Goal: Task Accomplishment & Management: Manage account settings

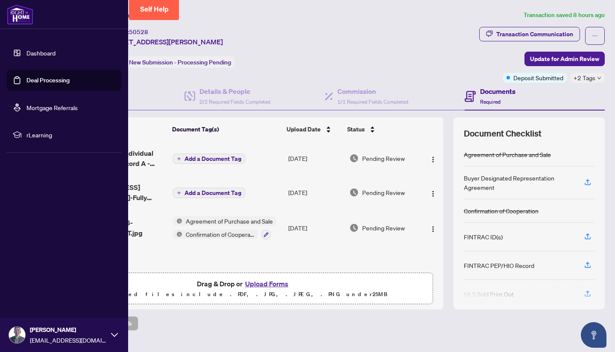
click at [44, 52] on link "Dashboard" at bounding box center [40, 53] width 29 height 8
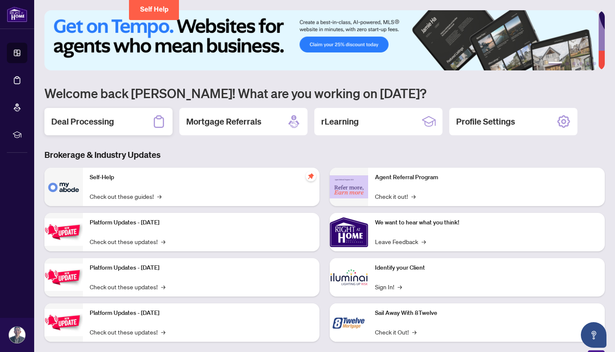
click at [90, 108] on div "Deal Processing" at bounding box center [108, 121] width 128 height 27
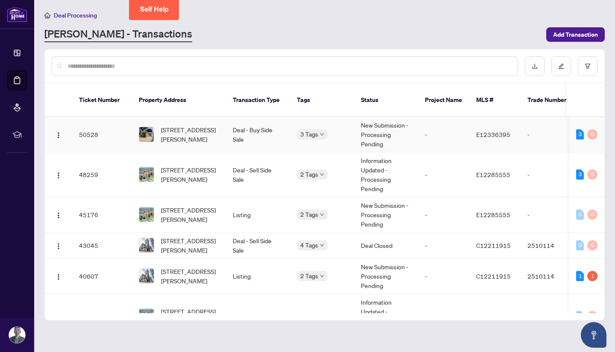
click at [90, 121] on td "50528" at bounding box center [102, 134] width 60 height 35
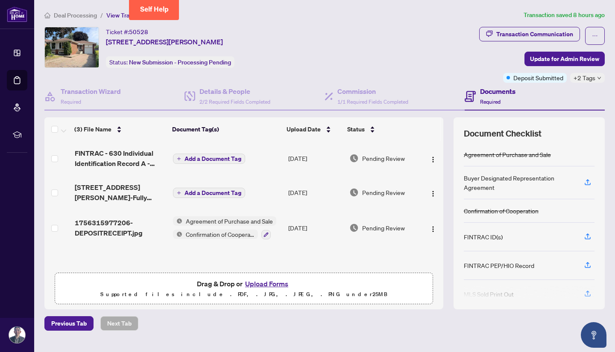
click at [268, 280] on button "Upload Forms" at bounding box center [266, 283] width 48 height 11
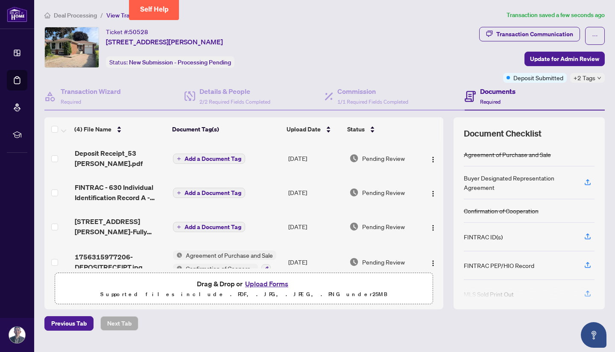
scroll to position [15, 0]
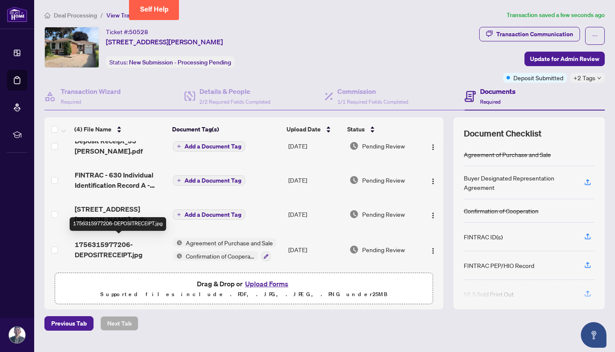
click at [114, 248] on span "1756315977206-DEPOSITRECEIPT.jpg" at bounding box center [120, 249] width 91 height 20
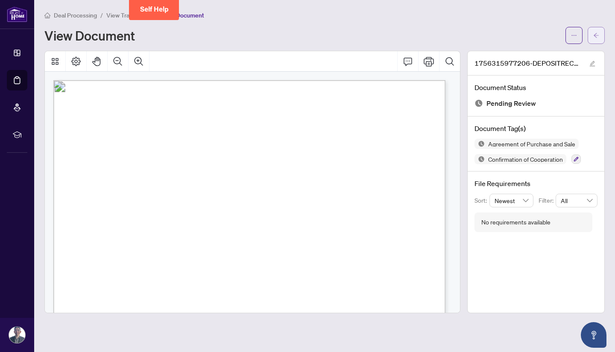
click at [589, 31] on button "button" at bounding box center [595, 35] width 17 height 17
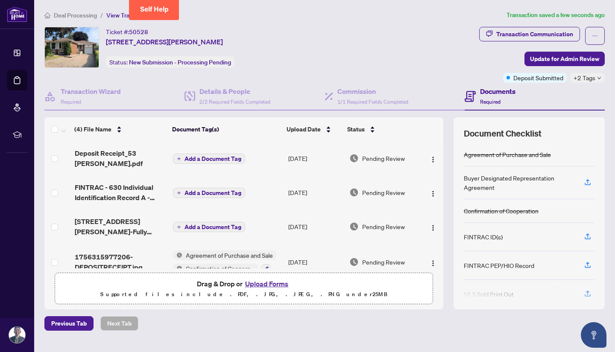
scroll to position [15, 0]
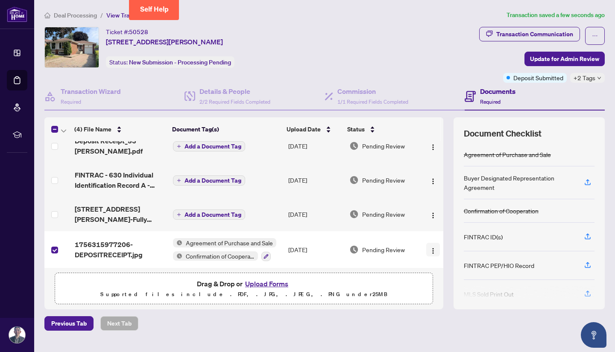
click at [429, 248] on img "button" at bounding box center [432, 251] width 7 height 7
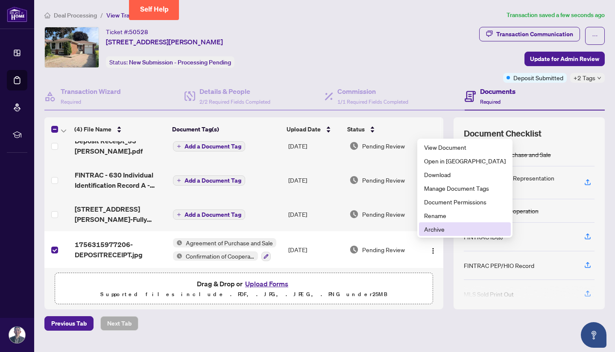
click at [435, 227] on span "Archive" at bounding box center [465, 229] width 82 height 9
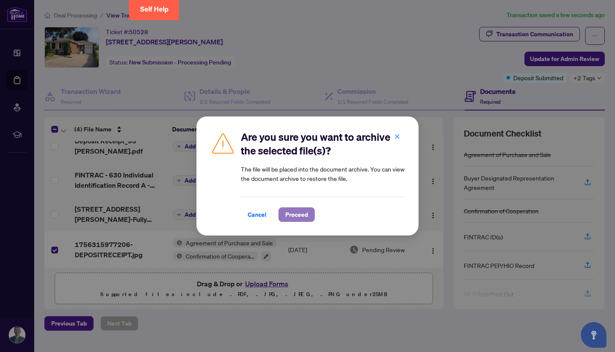
click at [295, 213] on span "Proceed" at bounding box center [296, 215] width 23 height 14
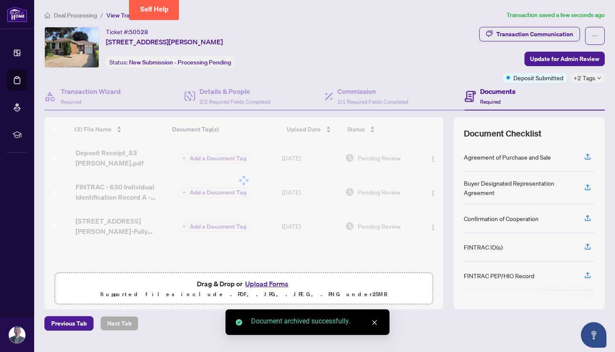
scroll to position [0, 0]
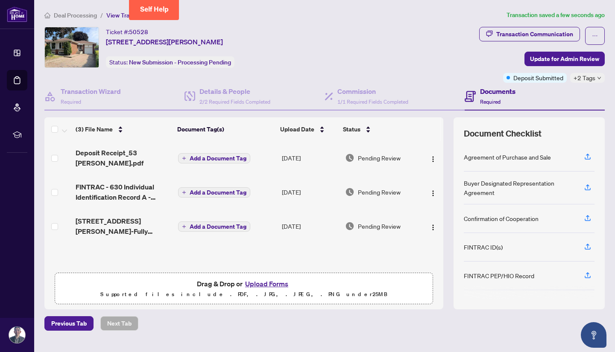
click at [207, 226] on span "Add a Document Tag" at bounding box center [218, 227] width 57 height 6
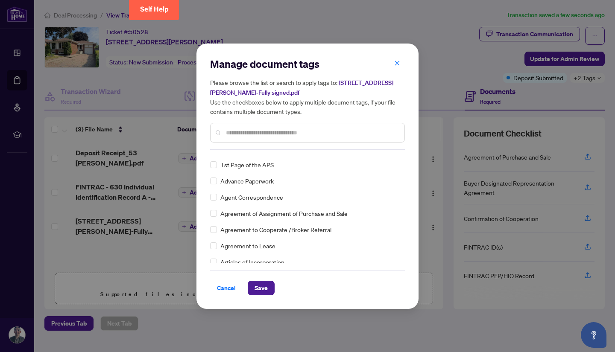
scroll to position [143, 0]
click at [262, 288] on span "Save" at bounding box center [260, 288] width 13 height 14
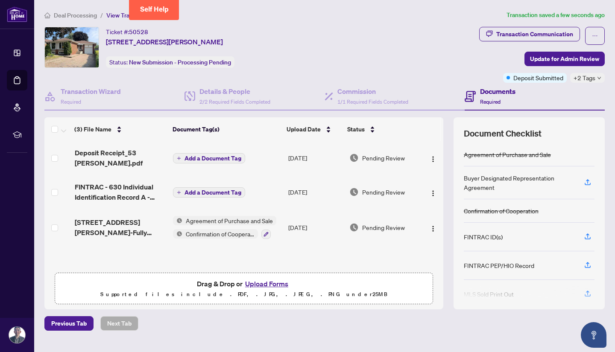
click at [205, 153] on button "Add a Document Tag" at bounding box center [209, 158] width 72 height 10
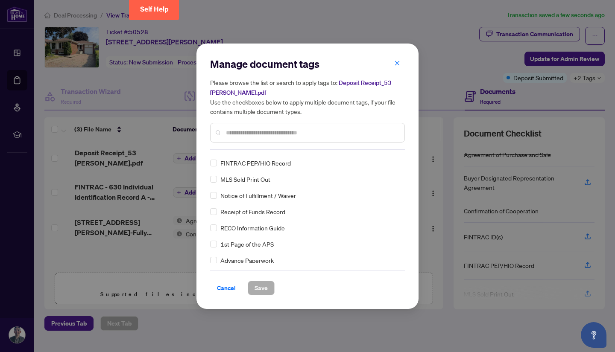
scroll to position [64, 0]
click at [220, 288] on span "Cancel" at bounding box center [226, 288] width 19 height 14
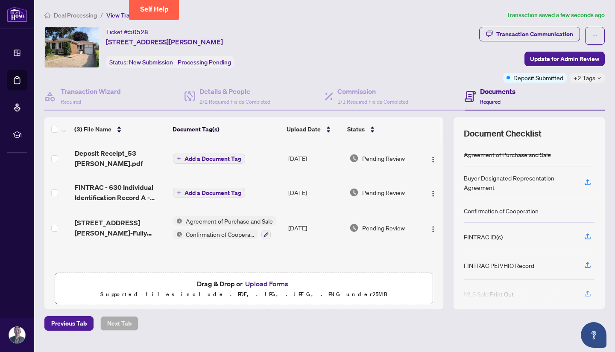
scroll to position [17, 0]
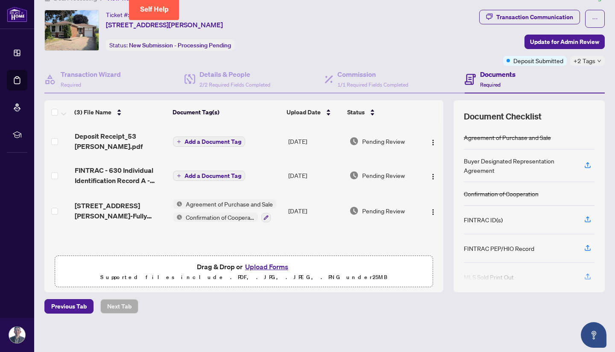
click at [257, 266] on button "Upload Forms" at bounding box center [266, 266] width 48 height 11
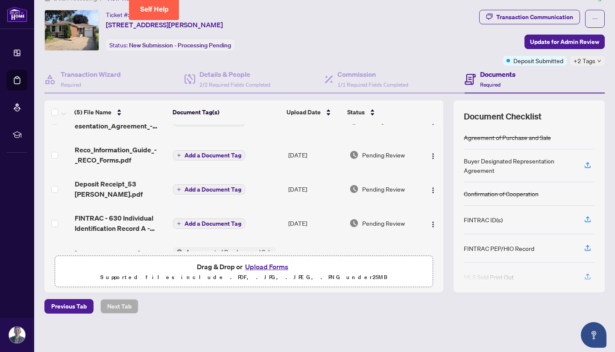
scroll to position [0, 0]
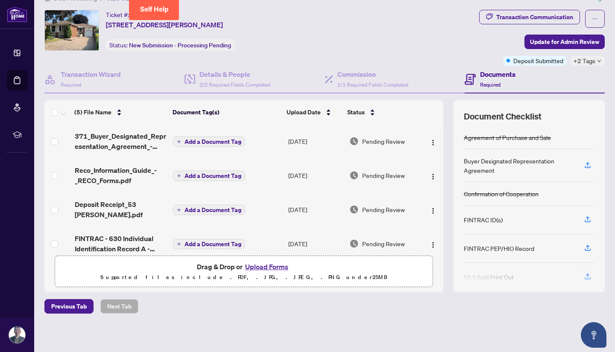
click at [201, 143] on span "Add a Document Tag" at bounding box center [212, 142] width 57 height 6
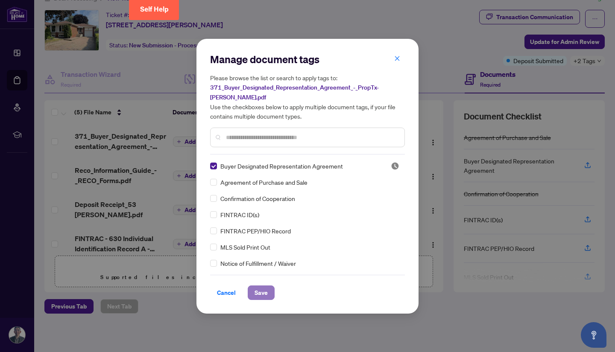
click at [254, 286] on span "Save" at bounding box center [260, 293] width 13 height 14
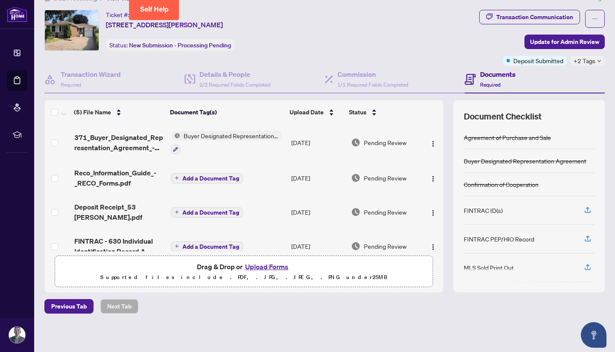
click at [259, 269] on button "Upload Forms" at bounding box center [266, 266] width 48 height 11
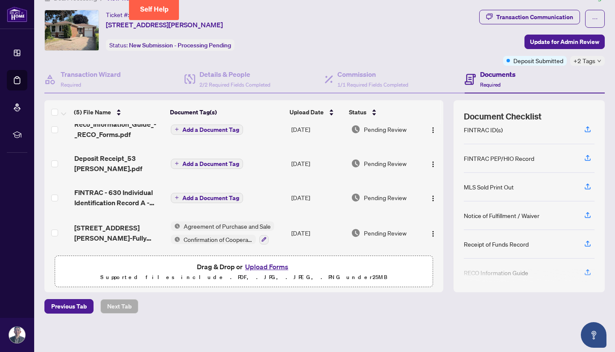
scroll to position [86, 0]
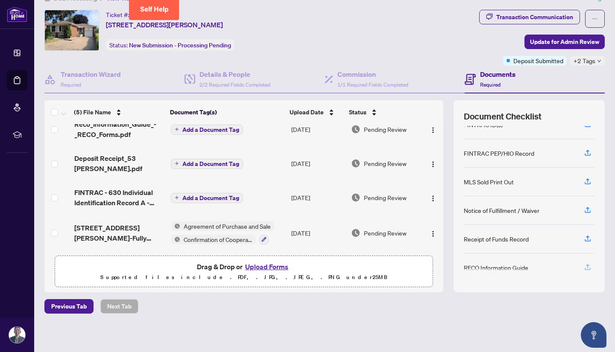
click at [583, 263] on icon "button" at bounding box center [587, 267] width 8 height 8
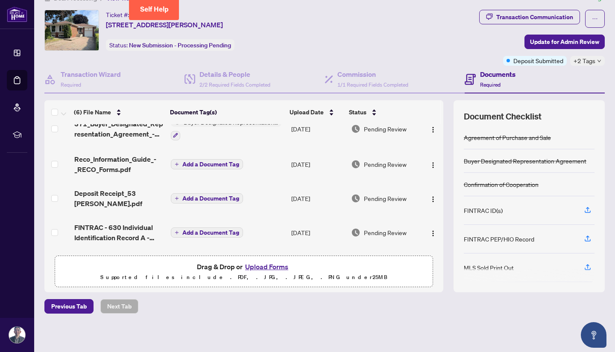
scroll to position [0, 0]
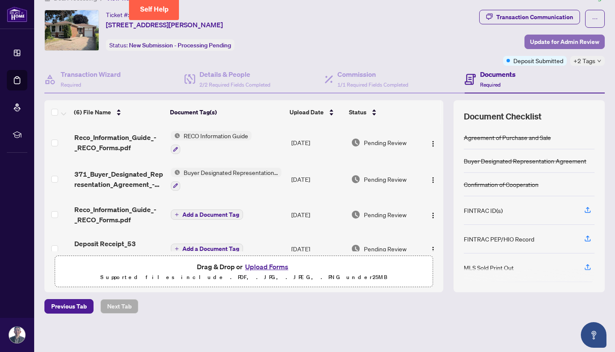
click at [576, 41] on span "Update for Admin Review" at bounding box center [564, 42] width 69 height 14
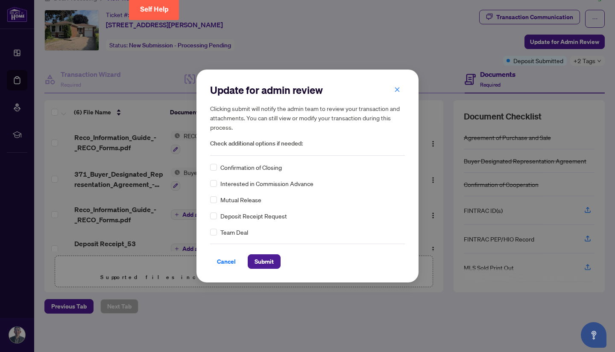
click at [229, 231] on span "Team Deal" at bounding box center [234, 232] width 28 height 9
click at [257, 262] on span "Submit" at bounding box center [263, 262] width 19 height 14
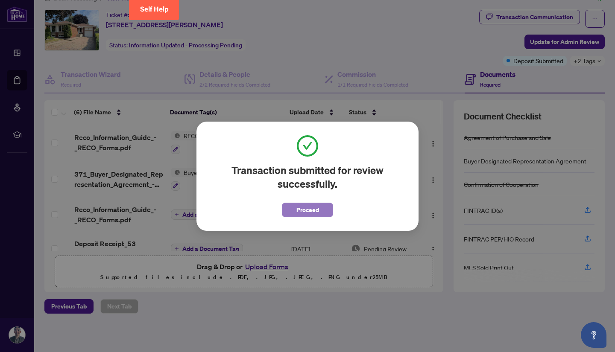
click at [302, 207] on span "Proceed" at bounding box center [307, 210] width 23 height 14
